Goal: Information Seeking & Learning: Get advice/opinions

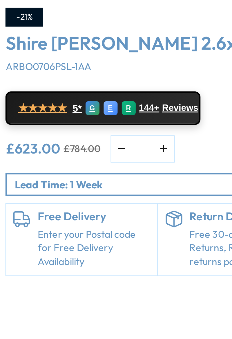
scroll to position [0, 0]
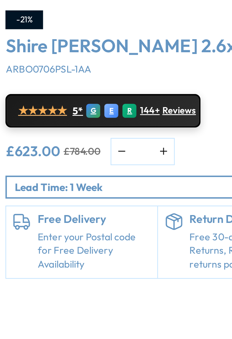
click at [123, 123] on span "★★★★★" at bounding box center [116, 122] width 20 height 6
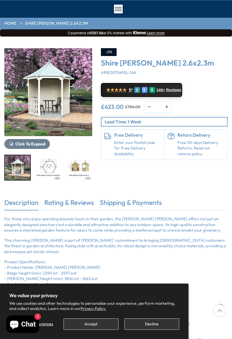
scroll to position [32, 0]
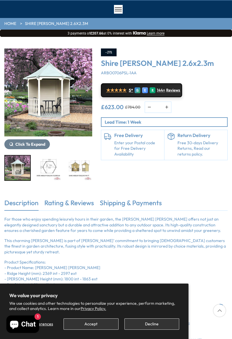
click at [123, 92] on span "★★★★★" at bounding box center [116, 90] width 20 height 6
click at [31, 148] on button "Click To Expand" at bounding box center [27, 144] width 46 height 10
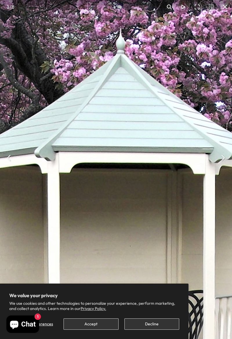
click at [172, 190] on img "You can close this modal content with the ESC key" at bounding box center [116, 257] width 595 height 595
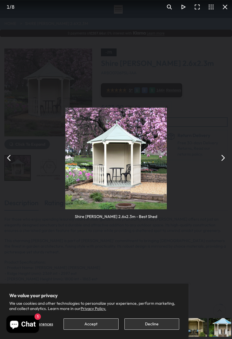
click at [145, 191] on img "You can close this modal content with the ESC key" at bounding box center [116, 159] width 102 height 102
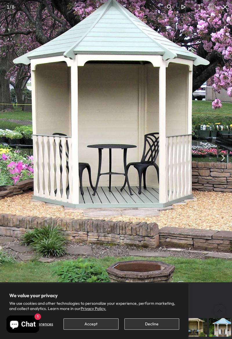
click at [195, 181] on img "You can close this modal content with the ESC key" at bounding box center [110, 114] width 337 height 337
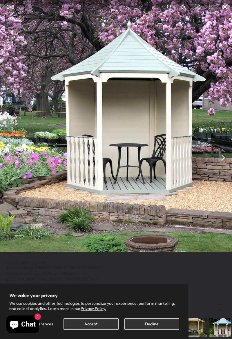
click at [225, 162] on button "You can close this modal content with the ESC key" at bounding box center [223, 158] width 14 height 14
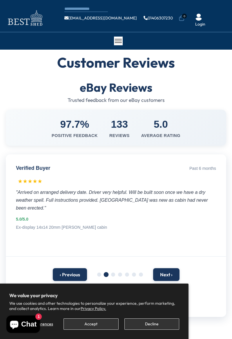
scroll to position [8, 0]
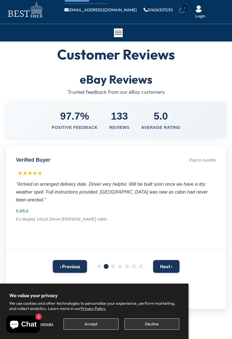
click at [112, 265] on span at bounding box center [113, 267] width 4 height 4
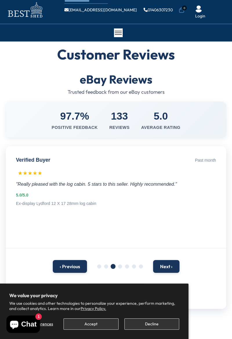
click at [126, 265] on span at bounding box center [127, 267] width 4 height 4
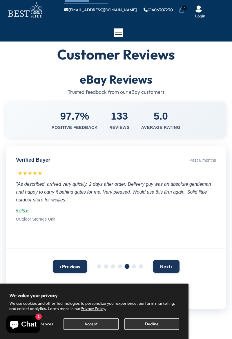
click at [98, 265] on span at bounding box center [99, 267] width 4 height 4
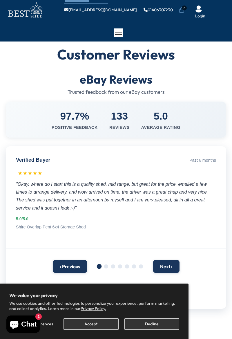
click at [109, 263] on div "‹ Previous Next ›" at bounding box center [116, 266] width 221 height 24
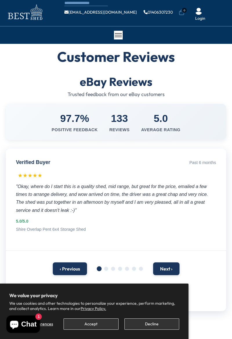
scroll to position [4, 0]
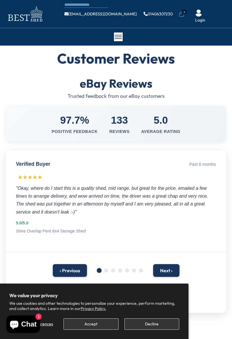
click at [107, 269] on span at bounding box center [106, 271] width 4 height 4
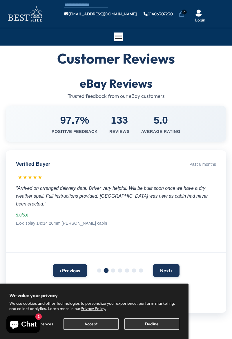
click at [171, 264] on button "Next ›" at bounding box center [166, 270] width 26 height 13
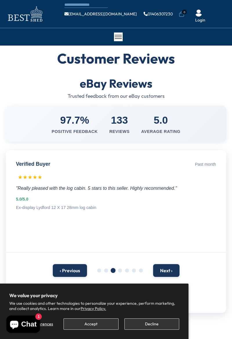
click at [168, 264] on button "Next ›" at bounding box center [166, 270] width 26 height 13
click at [170, 264] on button "Next ›" at bounding box center [166, 270] width 26 height 13
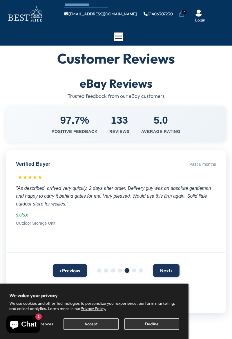
click at [169, 264] on button "Next ›" at bounding box center [166, 270] width 26 height 13
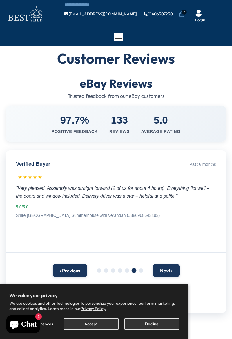
click at [171, 264] on button "Next ›" at bounding box center [166, 270] width 26 height 13
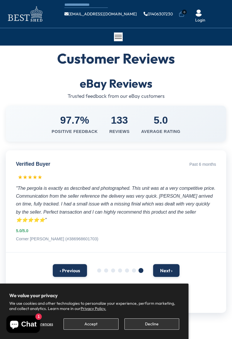
click at [132, 234] on div "Verified Buyer Past 6 months ★★★★★ "The pergola is exactly as described and pho…" at bounding box center [116, 201] width 221 height 102
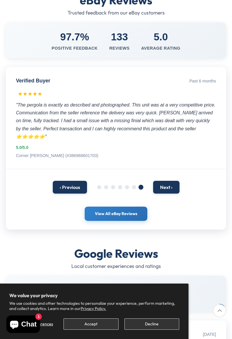
scroll to position [88, 0]
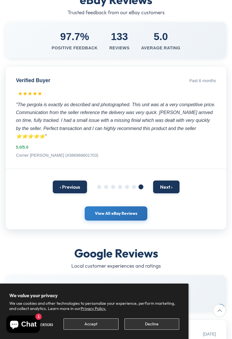
click at [157, 283] on div "100%" at bounding box center [157, 290] width 29 height 14
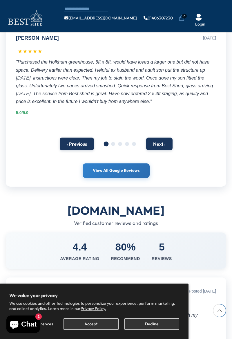
scroll to position [351, 0]
click at [161, 139] on button "Next ›" at bounding box center [159, 144] width 26 height 13
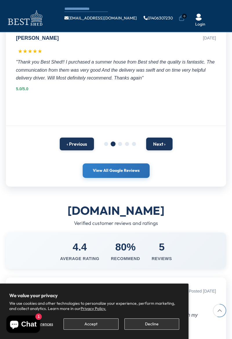
click at [164, 138] on button "Next ›" at bounding box center [159, 144] width 26 height 13
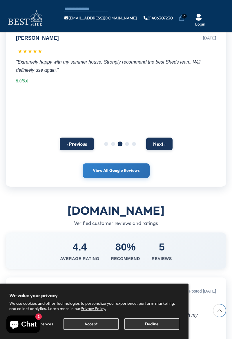
click at [163, 138] on button "Next ›" at bounding box center [159, 144] width 26 height 13
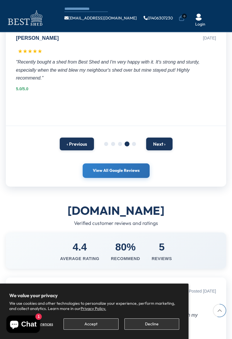
click at [165, 138] on button "Next ›" at bounding box center [159, 144] width 26 height 13
